Goal: Obtain resource: Download file/media

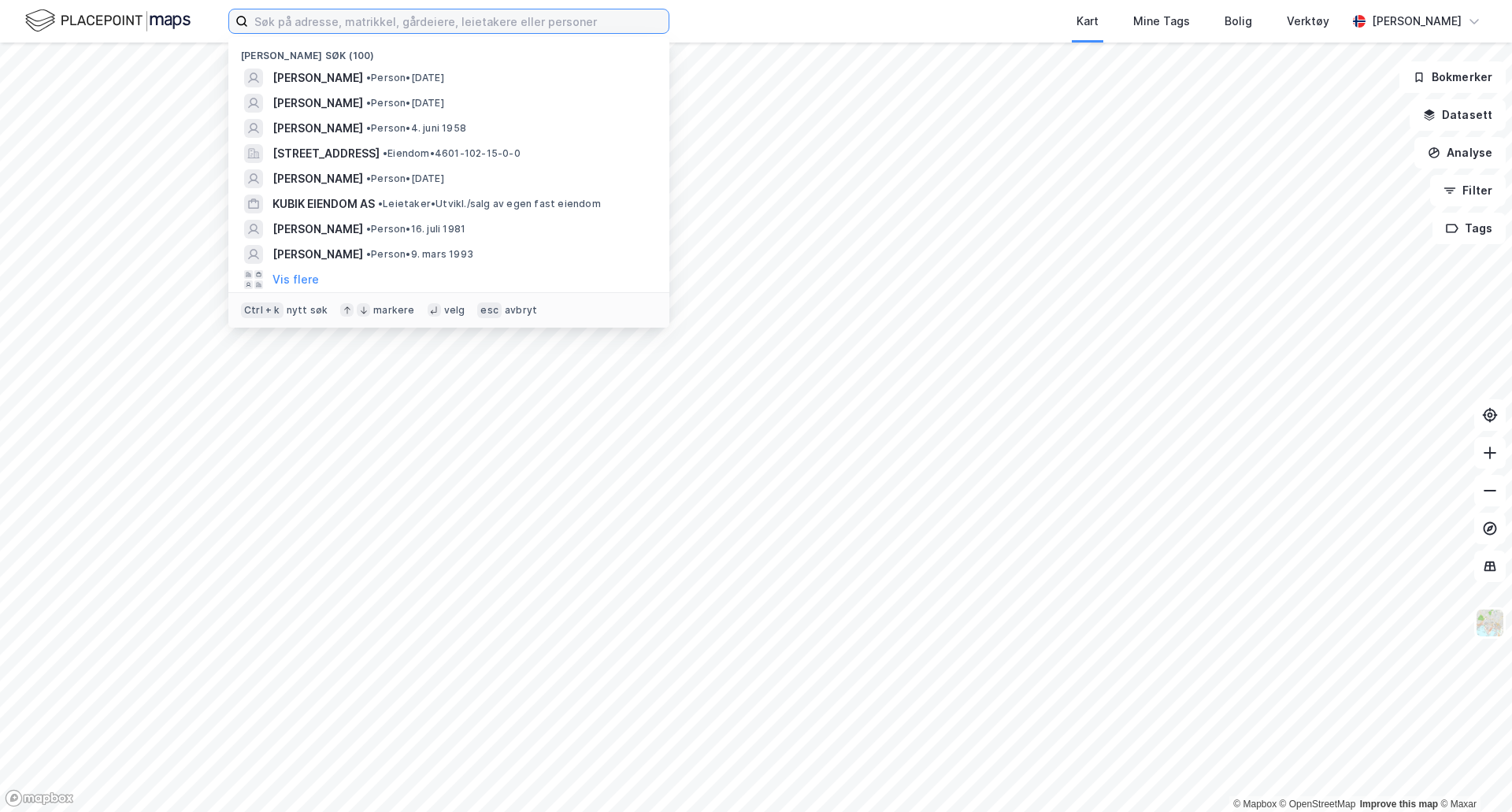
drag, startPoint x: 381, startPoint y: 22, endPoint x: 530, endPoint y: 10, distance: 149.5
click at [382, 22] on input at bounding box center [458, 21] width 420 height 24
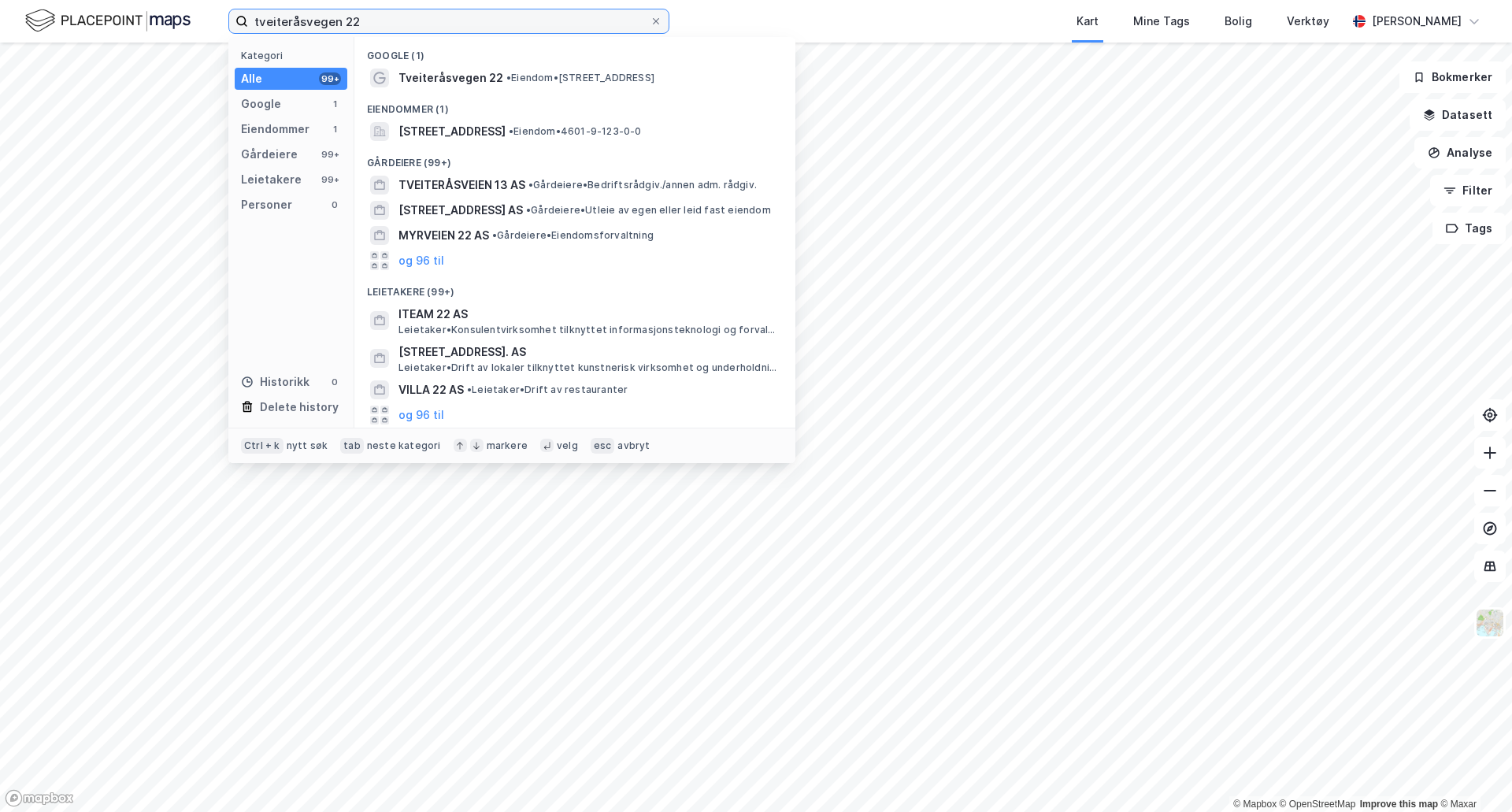
type input "tveiteråsvegen 22"
click at [505, 129] on span "[STREET_ADDRESS]" at bounding box center [452, 131] width 107 height 19
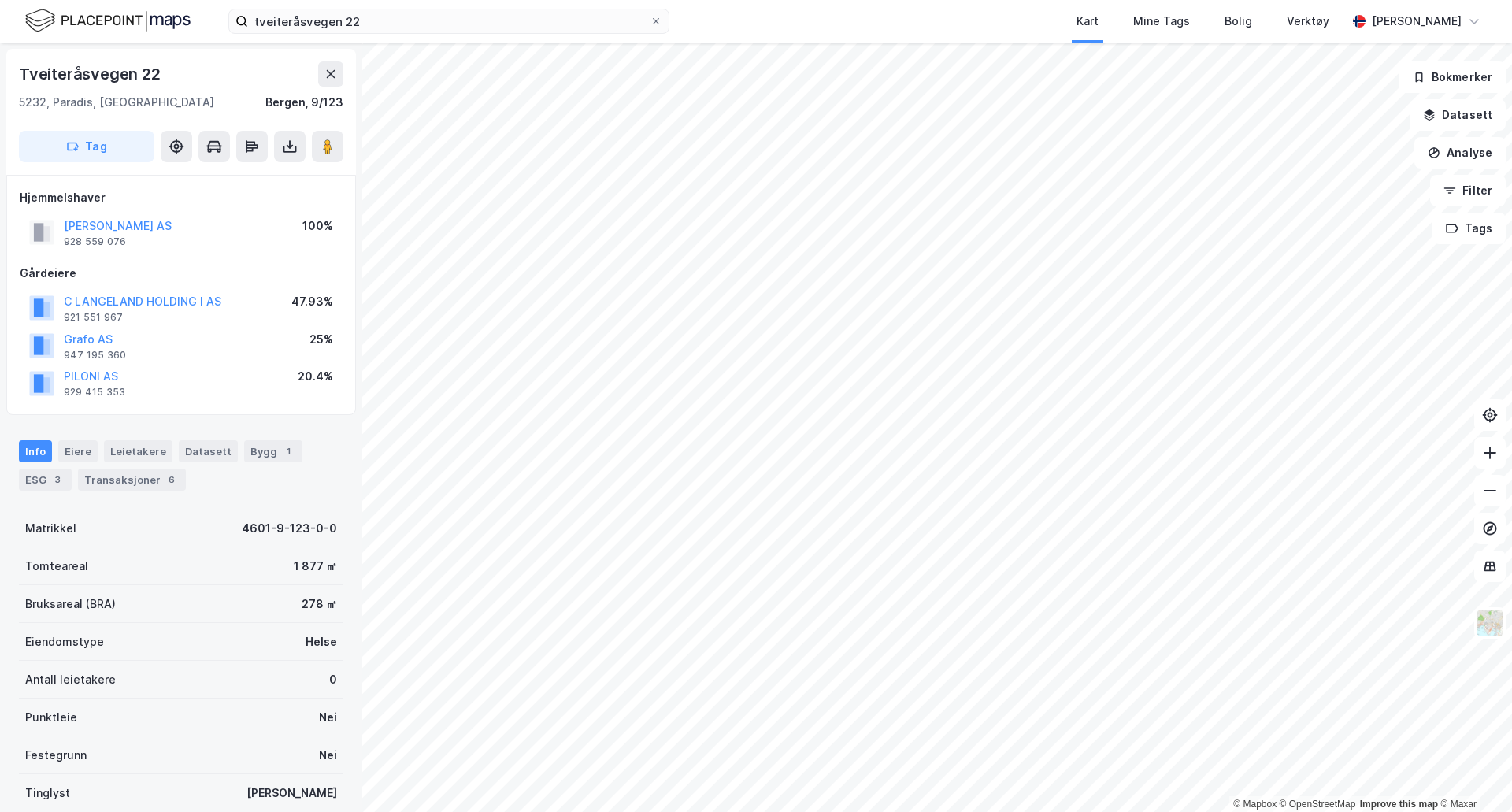
click at [0, 0] on button "[PERSON_NAME] AS" at bounding box center [0, 0] width 0 height 0
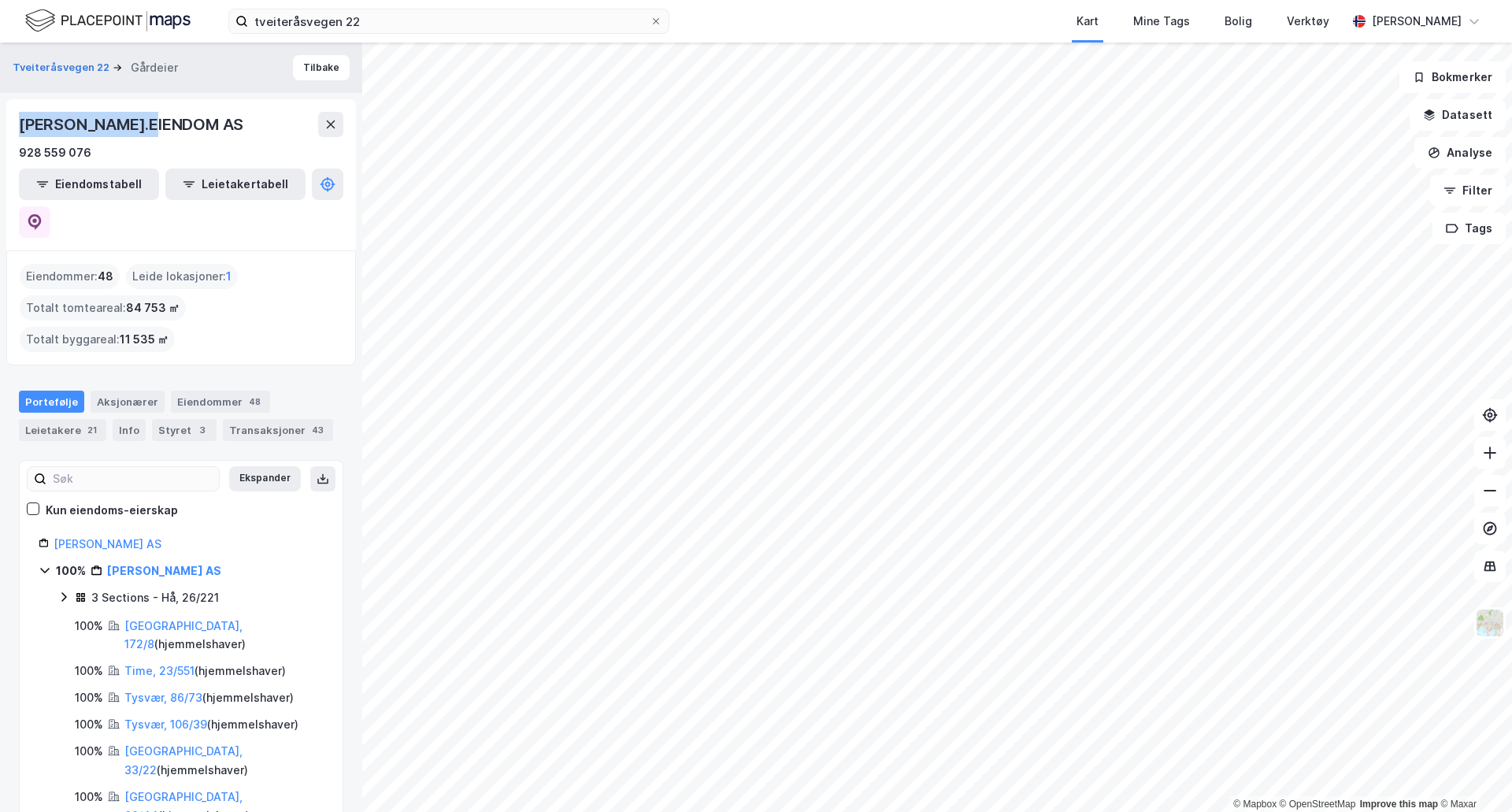
drag, startPoint x: 172, startPoint y: 128, endPoint x: 0, endPoint y: 118, distance: 172.3
click at [0, 118] on div "Tveiteråsvegen 22 Gårdeier Tilbake HUGO.EIENDOM AS 928 559 076 Eiendomstabell L…" at bounding box center [181, 427] width 362 height 769
copy div "[PERSON_NAME].EIENDOM AS"
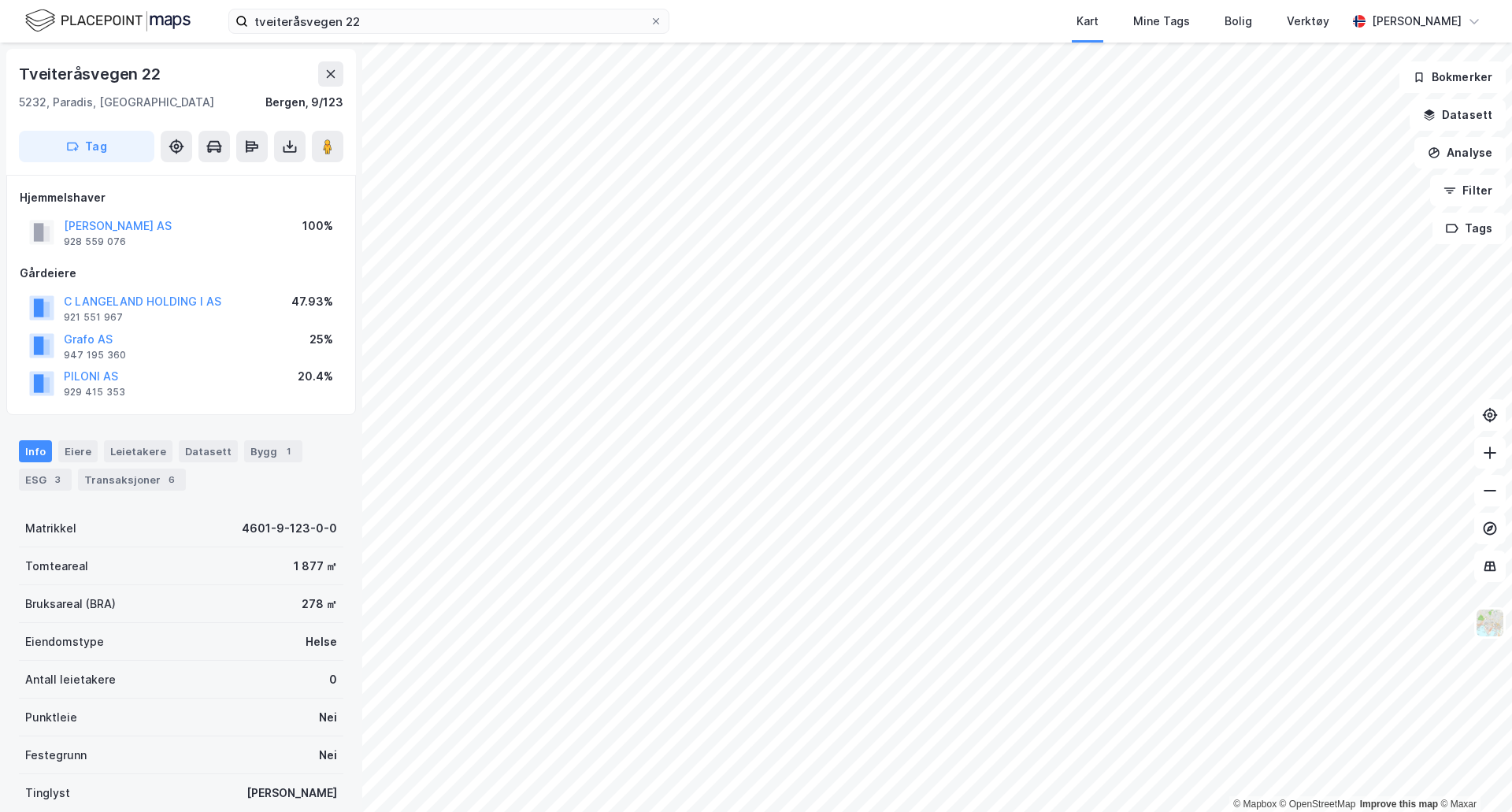
click at [137, 478] on div "Transaksjoner 6" at bounding box center [132, 479] width 108 height 22
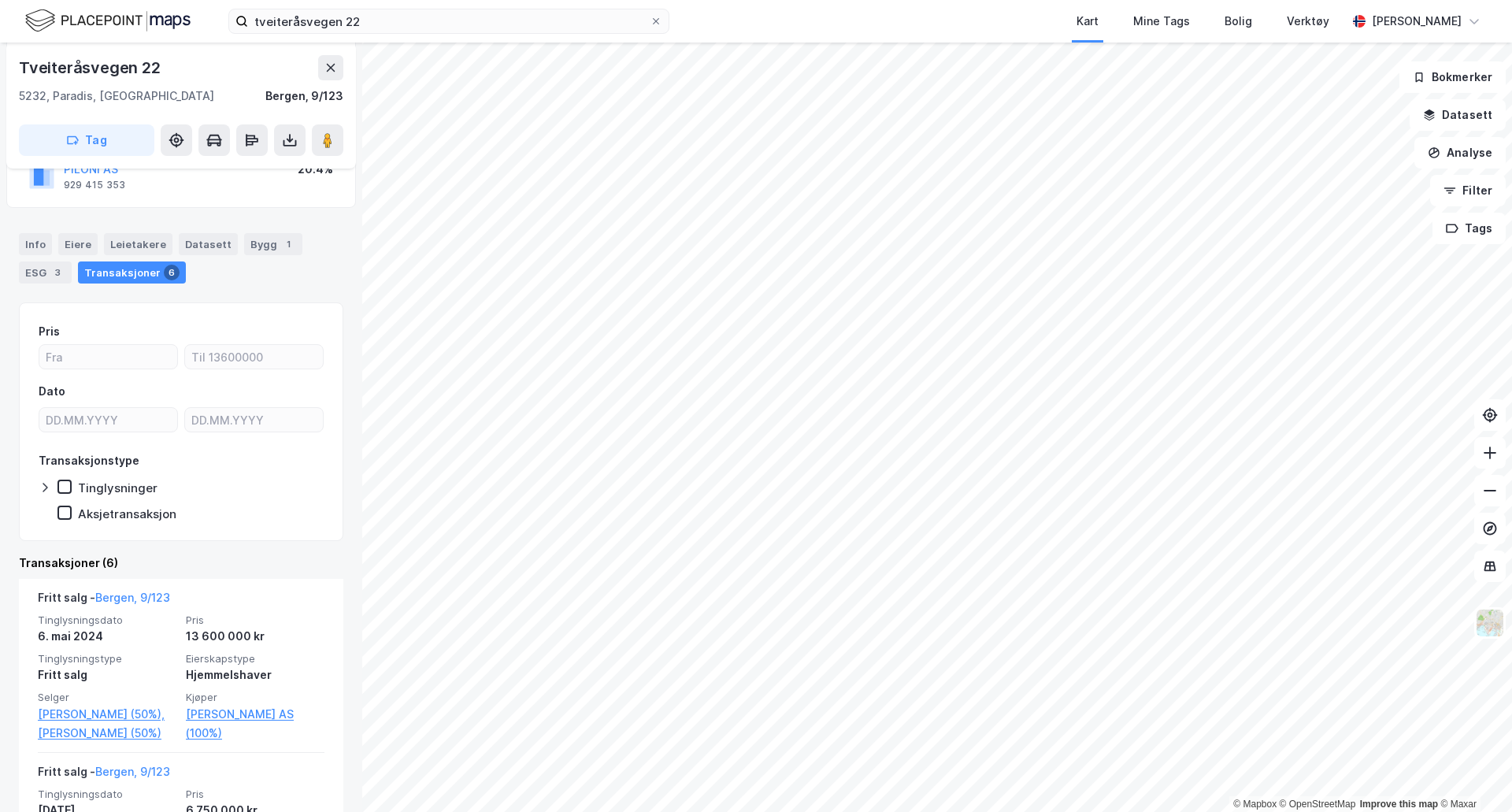
scroll to position [262, 0]
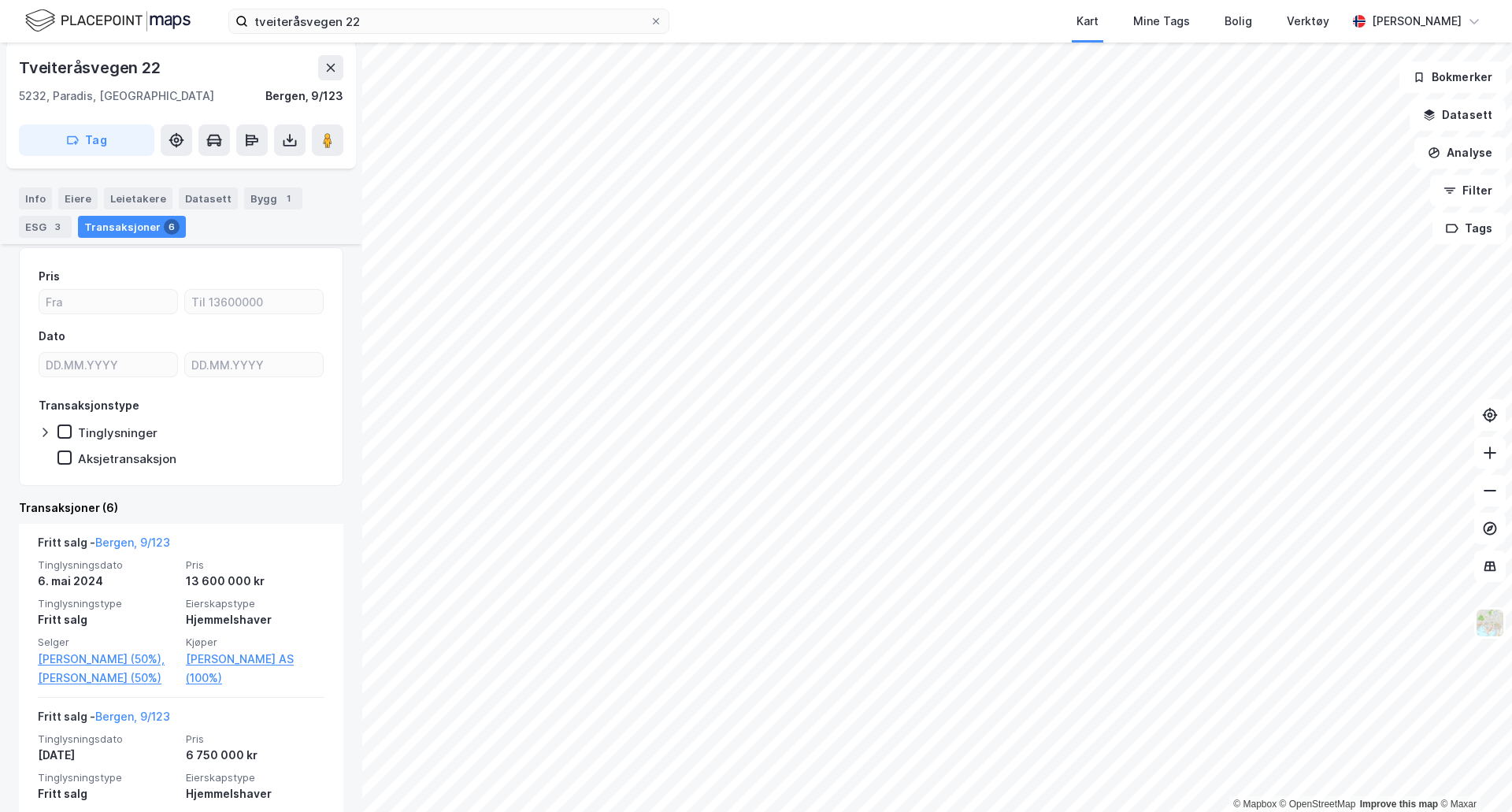
click at [250, 592] on div "Tinglysningsdato [DATE] Pris 13 600 000 kr Tinglysningstype Fritt salg Eierskap…" at bounding box center [181, 623] width 286 height 129
click at [244, 618] on div "Hjemmelshaver" at bounding box center [256, 620] width 139 height 19
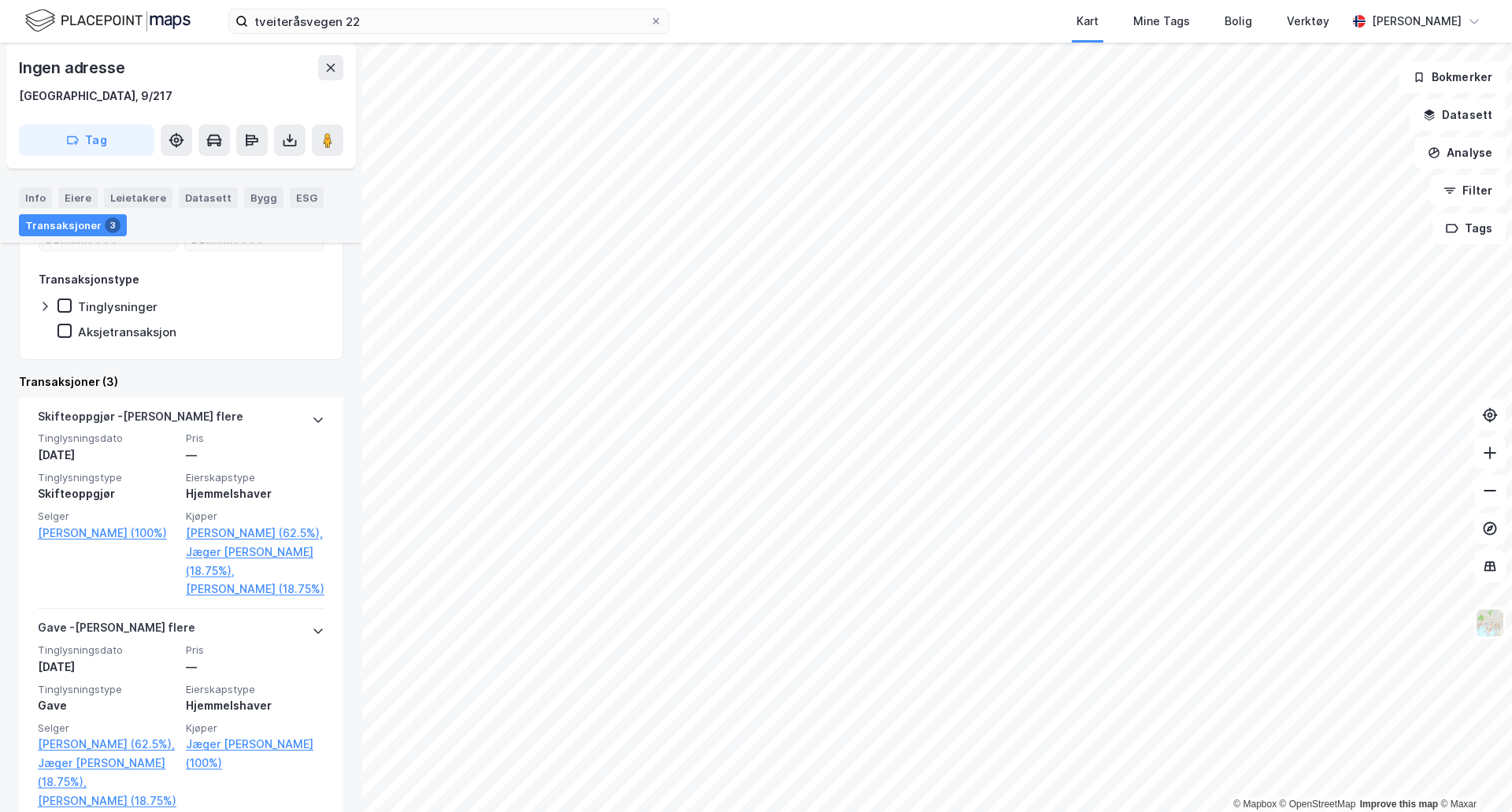
scroll to position [262, 0]
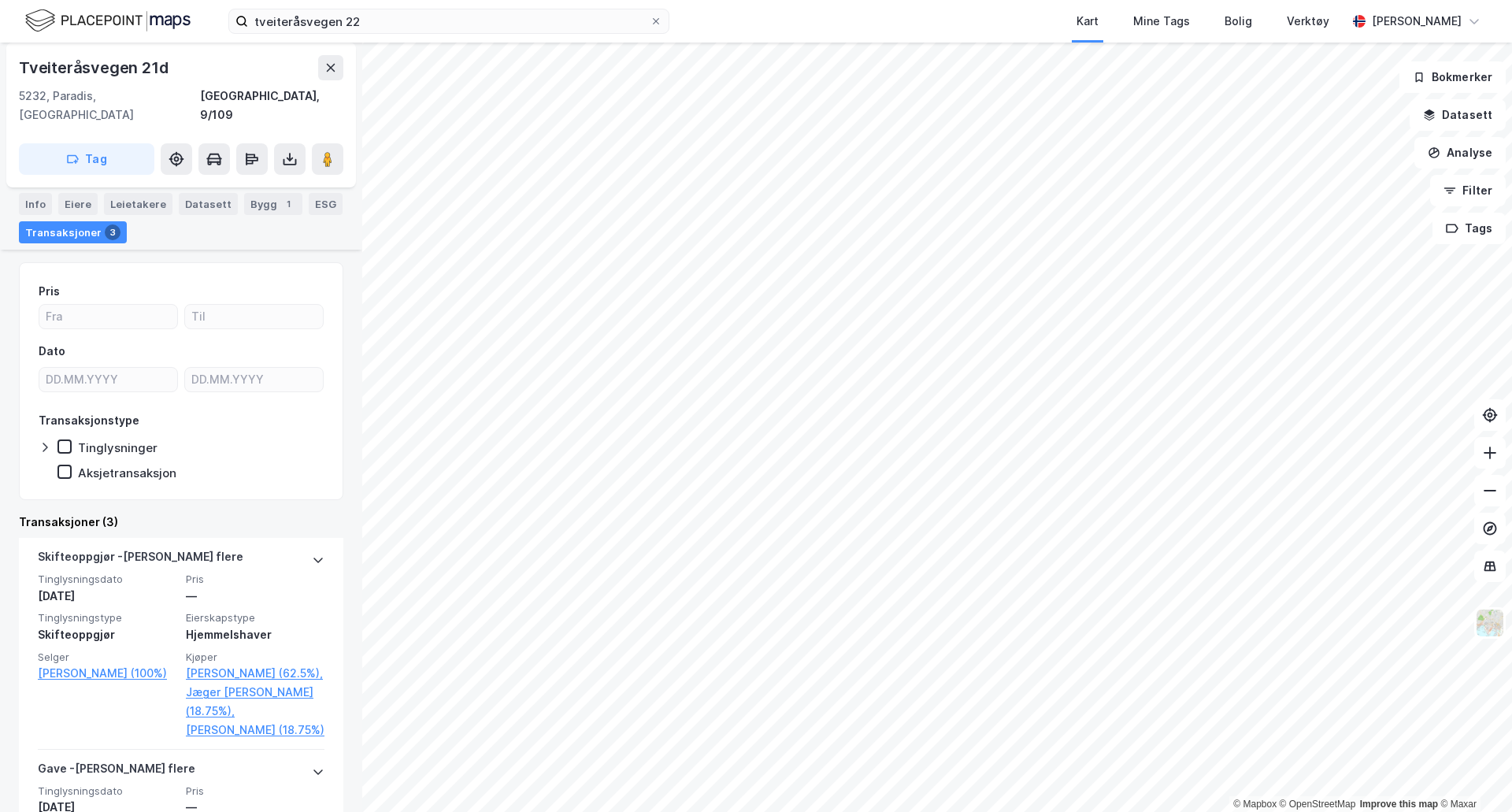
scroll to position [131, 0]
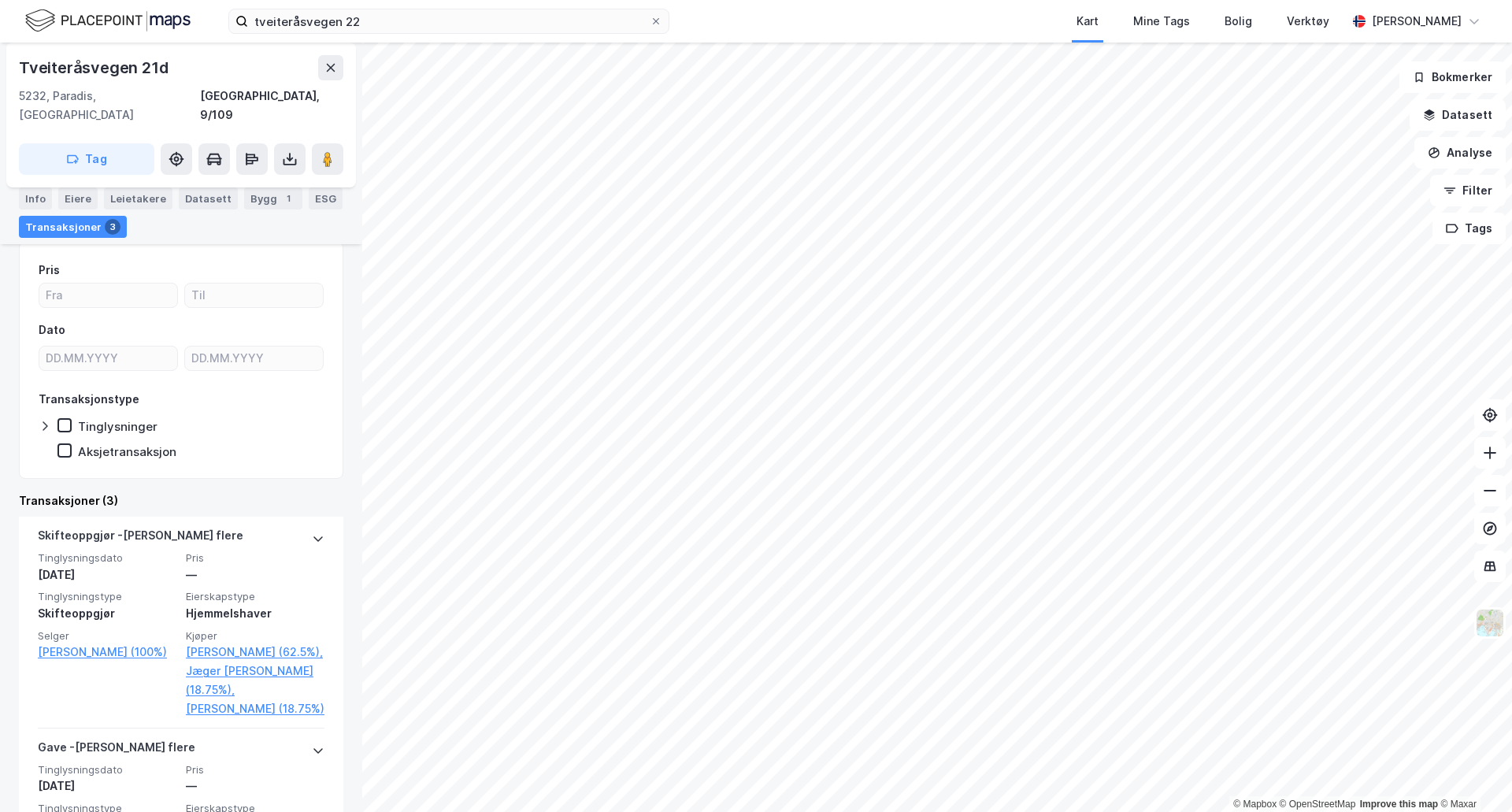
click at [74, 642] on link "[PERSON_NAME] (100%)" at bounding box center [107, 652] width 139 height 19
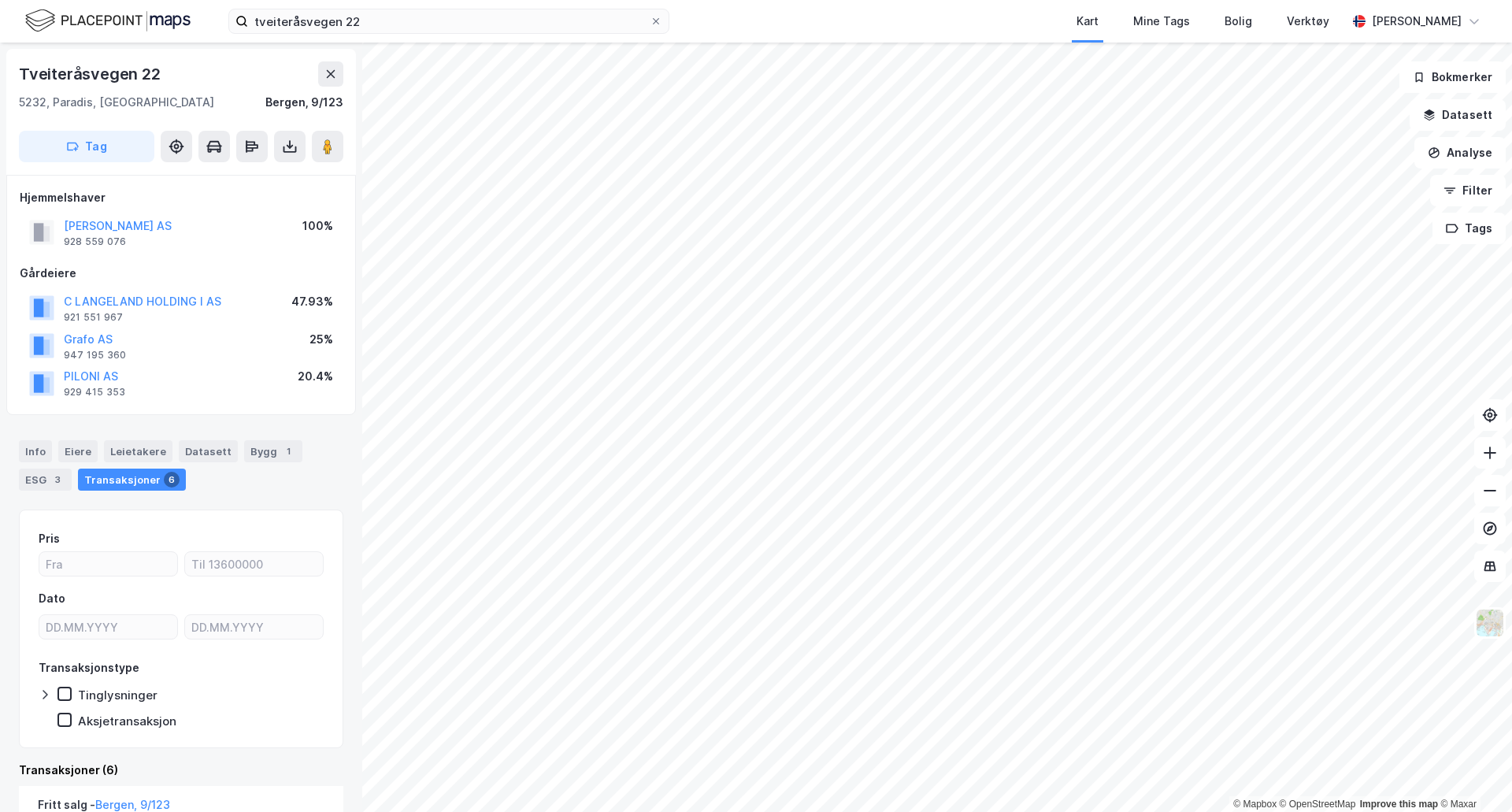
click at [292, 136] on button at bounding box center [290, 146] width 32 height 32
click at [265, 188] on div "Last ned grunnbok" at bounding box center [222, 177] width 168 height 25
